Goal: Transaction & Acquisition: Purchase product/service

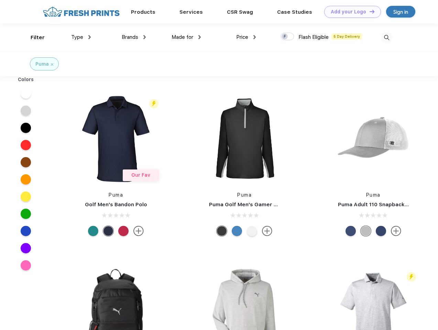
scroll to position [0, 0]
click at [350, 12] on link "Add your Logo Design Tool" at bounding box center [352, 12] width 57 height 12
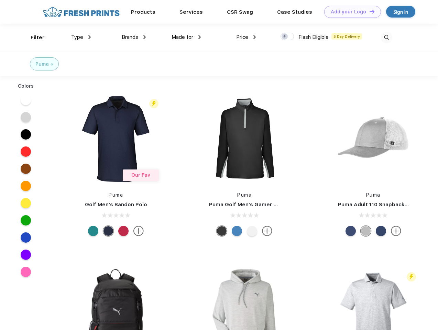
click at [0, 0] on div "Design Tool" at bounding box center [0, 0] width 0 height 0
click at [369, 11] on link "Add your Logo Design Tool" at bounding box center [352, 12] width 57 height 12
click at [33, 37] on div "Filter" at bounding box center [38, 38] width 14 height 8
click at [81, 37] on span "Type" at bounding box center [77, 37] width 12 height 6
click at [134, 37] on span "Brands" at bounding box center [130, 37] width 17 height 6
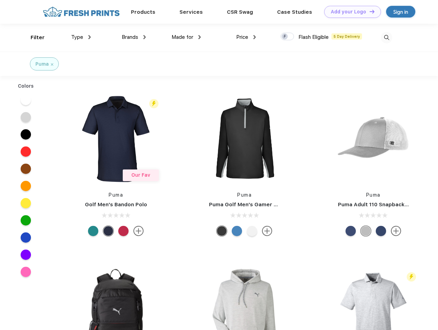
click at [186, 37] on span "Made for" at bounding box center [183, 37] width 22 height 6
click at [246, 37] on span "Price" at bounding box center [242, 37] width 12 height 6
click at [288, 37] on div at bounding box center [287, 37] width 13 height 8
click at [285, 37] on input "checkbox" at bounding box center [283, 34] width 4 height 4
click at [387, 37] on img at bounding box center [386, 37] width 11 height 11
